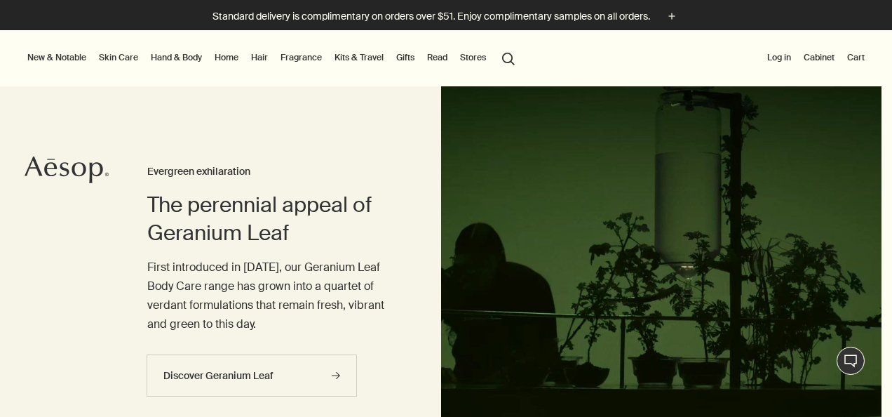
scroll to position [78, 0]
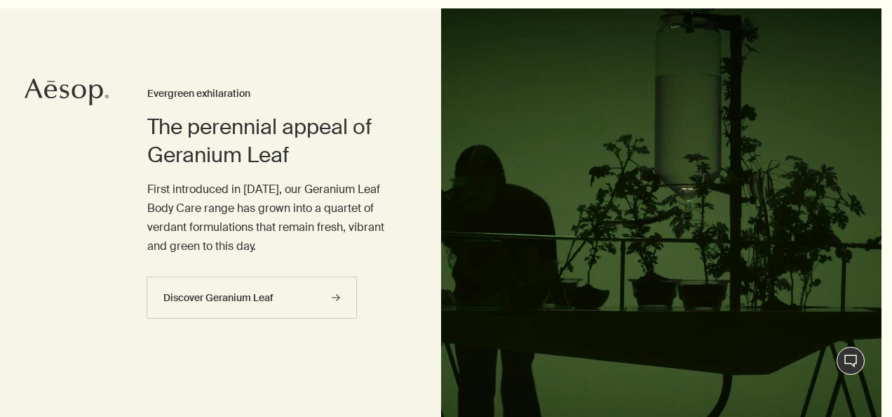
click at [711, 416] on div at bounding box center [446, 417] width 892 height 0
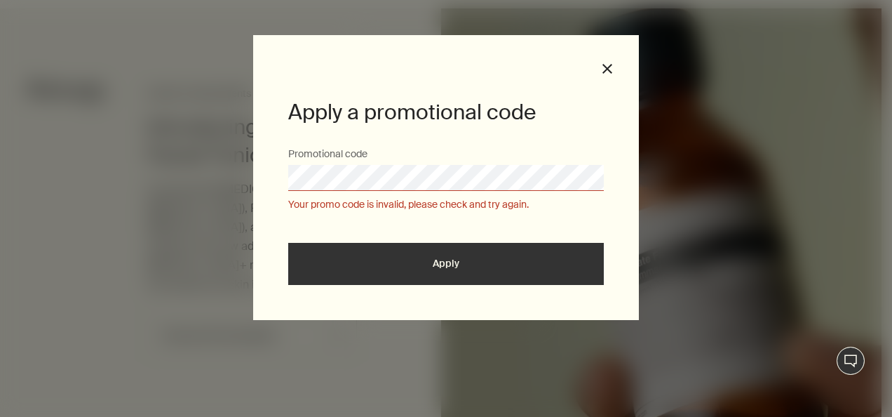
click at [563, 416] on div at bounding box center [446, 417] width 892 height 0
click at [864, 416] on div at bounding box center [446, 417] width 892 height 0
click at [607, 59] on div "Apply a promotional code Promotional code Your promo code is invalid, please ch…" at bounding box center [446, 177] width 386 height 285
click at [607, 65] on button "close" at bounding box center [607, 68] width 13 height 13
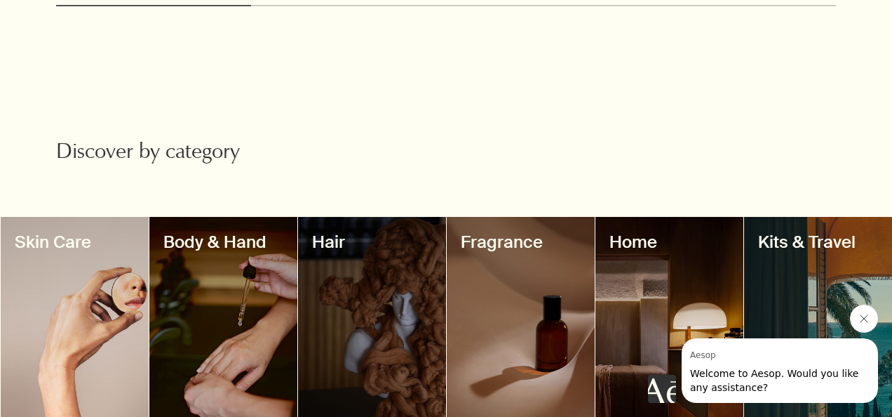
scroll to position [1122, 0]
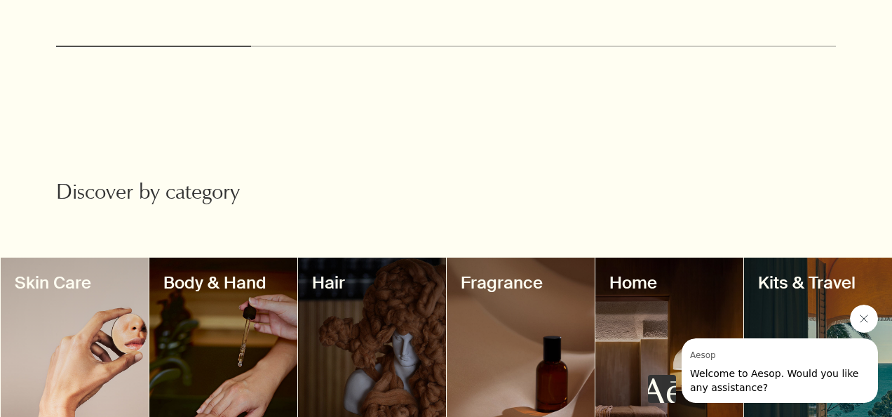
click at [92, 338] on div at bounding box center [75, 362] width 148 height 210
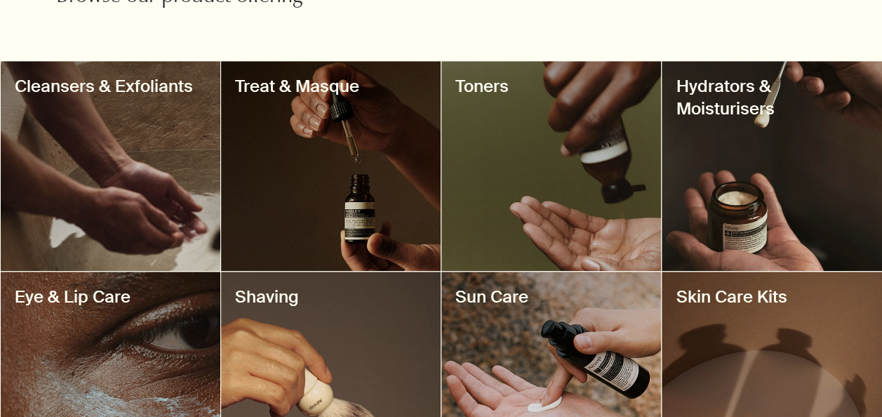
scroll to position [532, 0]
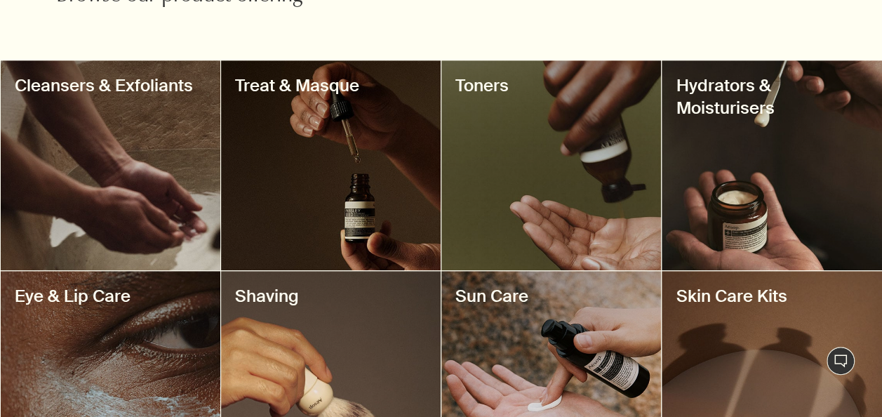
click at [95, 166] on div at bounding box center [111, 165] width 220 height 210
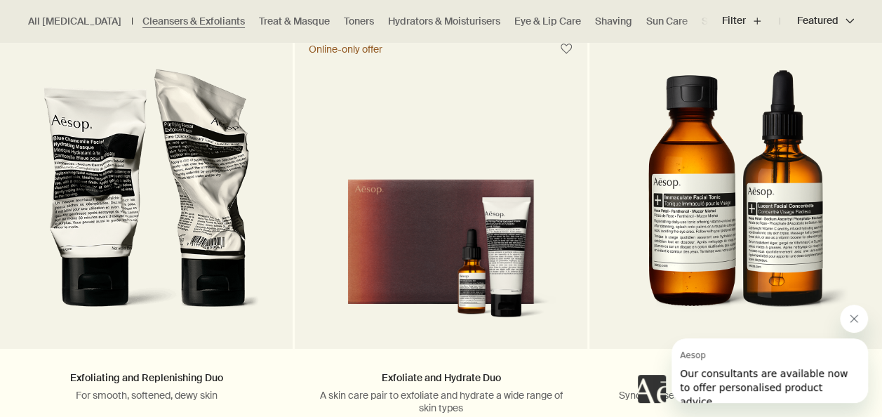
scroll to position [2491, 0]
